Goal: Navigation & Orientation: Find specific page/section

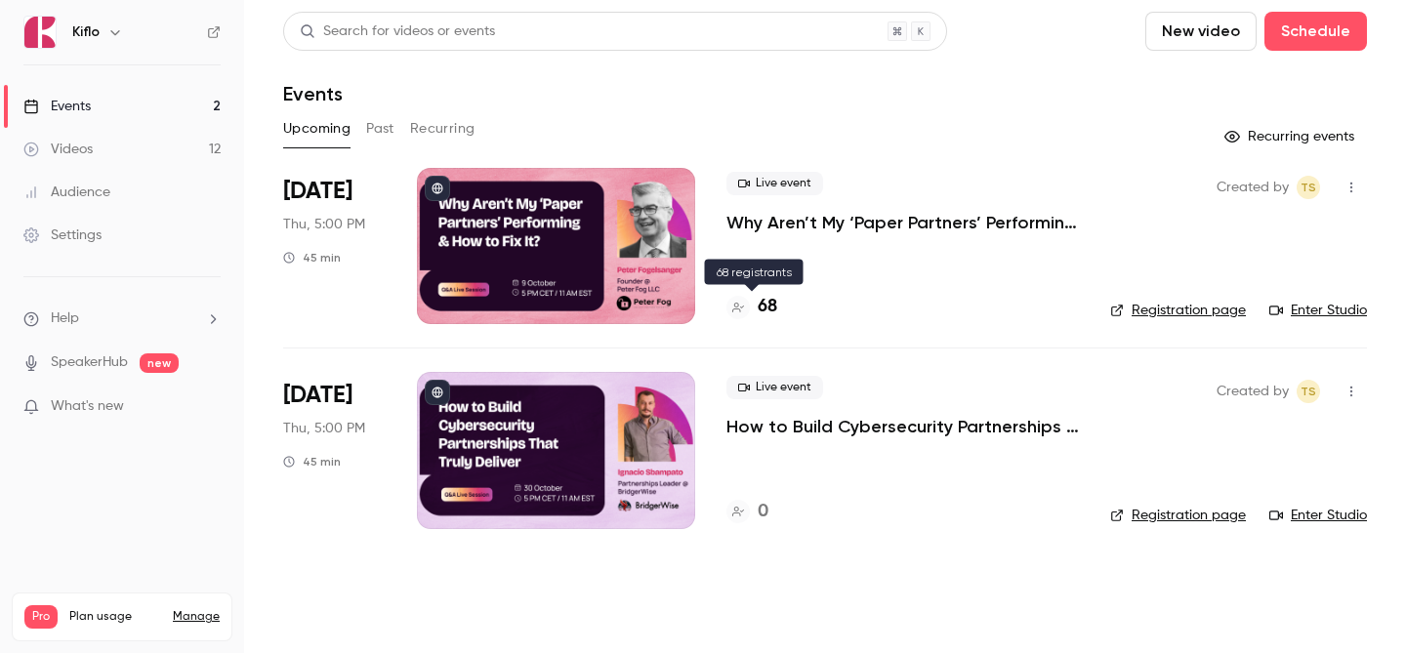
click at [767, 302] on h4 "68" at bounding box center [768, 307] width 20 height 26
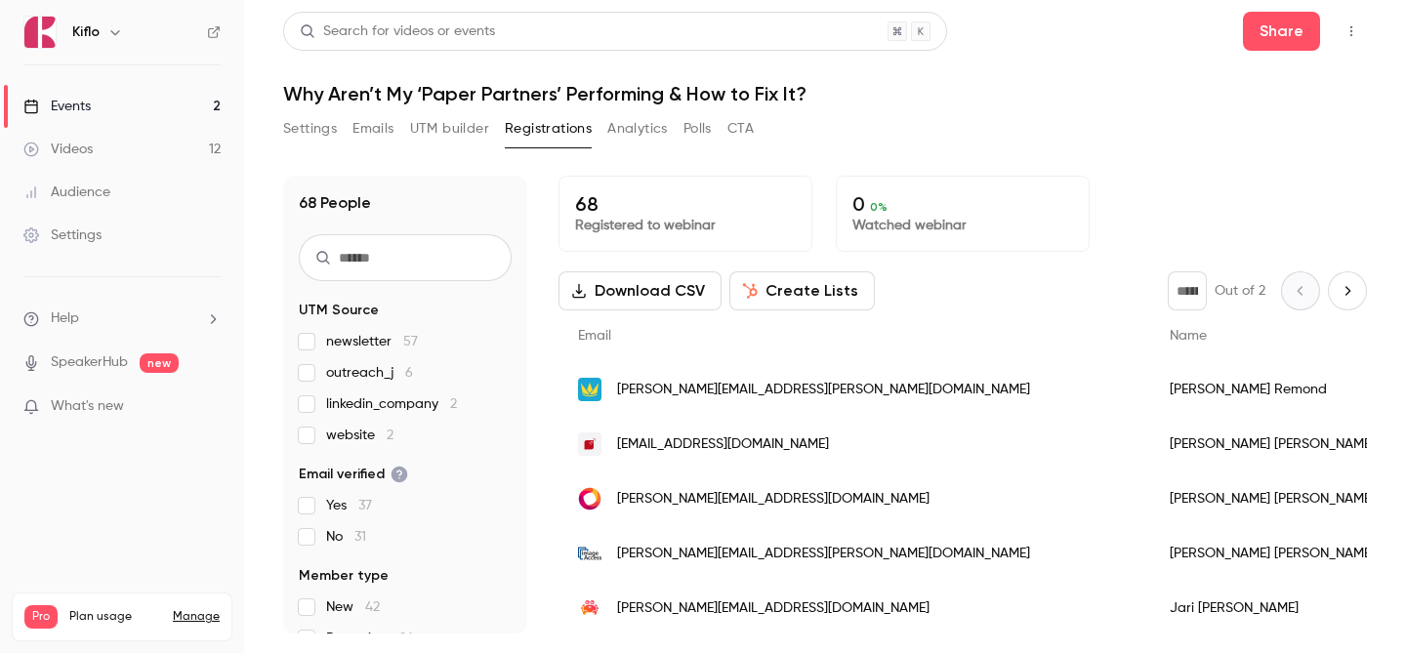
click at [185, 114] on link "Events 2" at bounding box center [122, 106] width 244 height 43
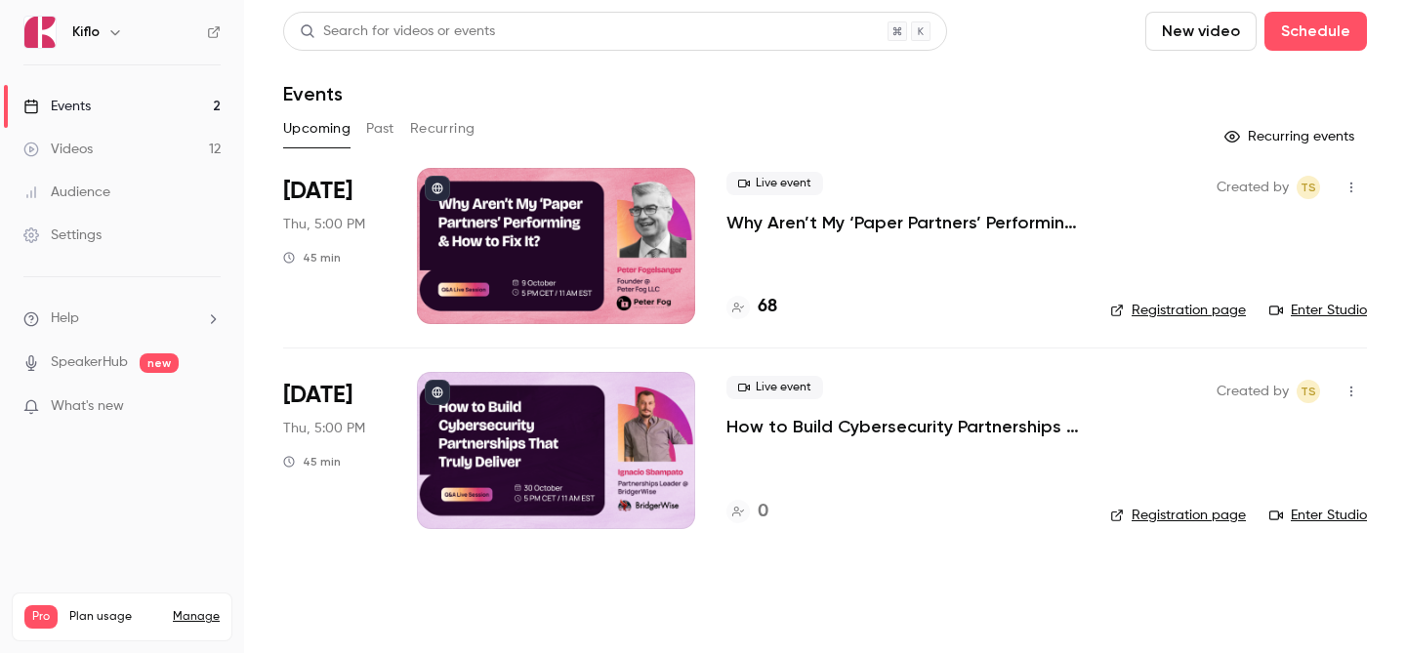
click at [163, 200] on link "Audience" at bounding box center [122, 192] width 244 height 43
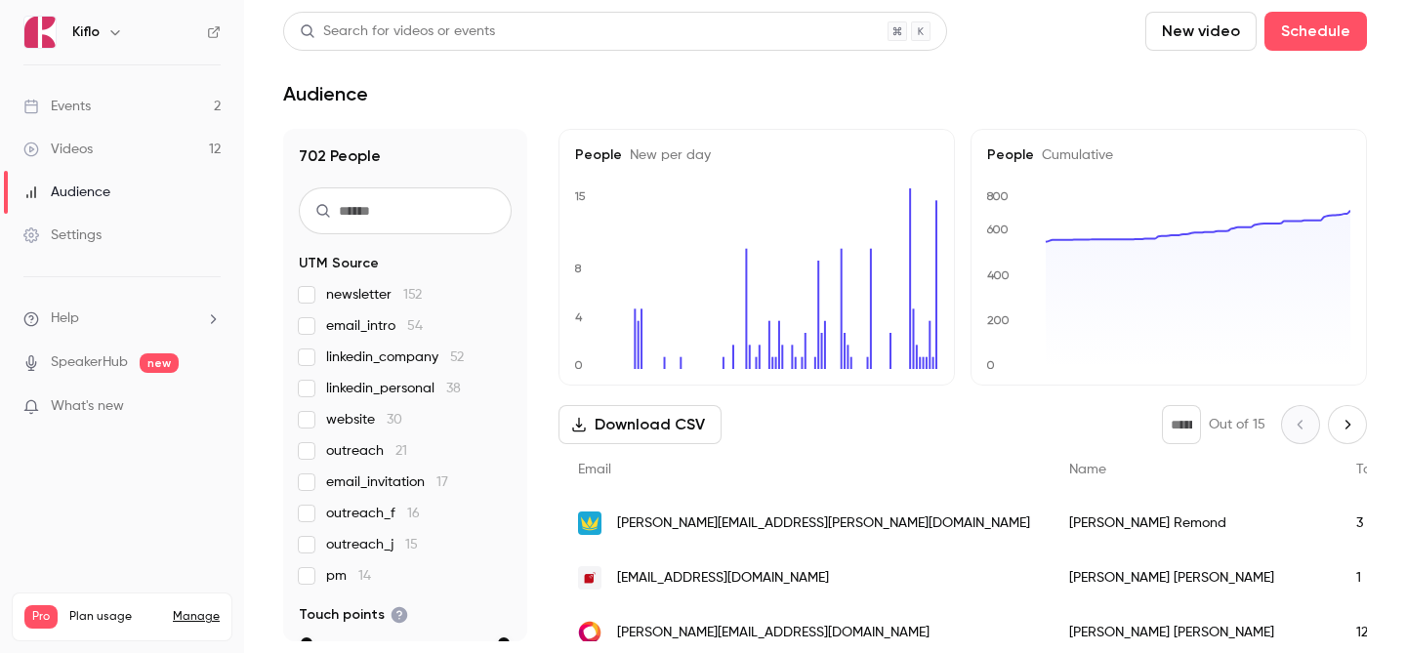
click at [142, 109] on link "Events 2" at bounding box center [122, 106] width 244 height 43
